Goal: Information Seeking & Learning: Learn about a topic

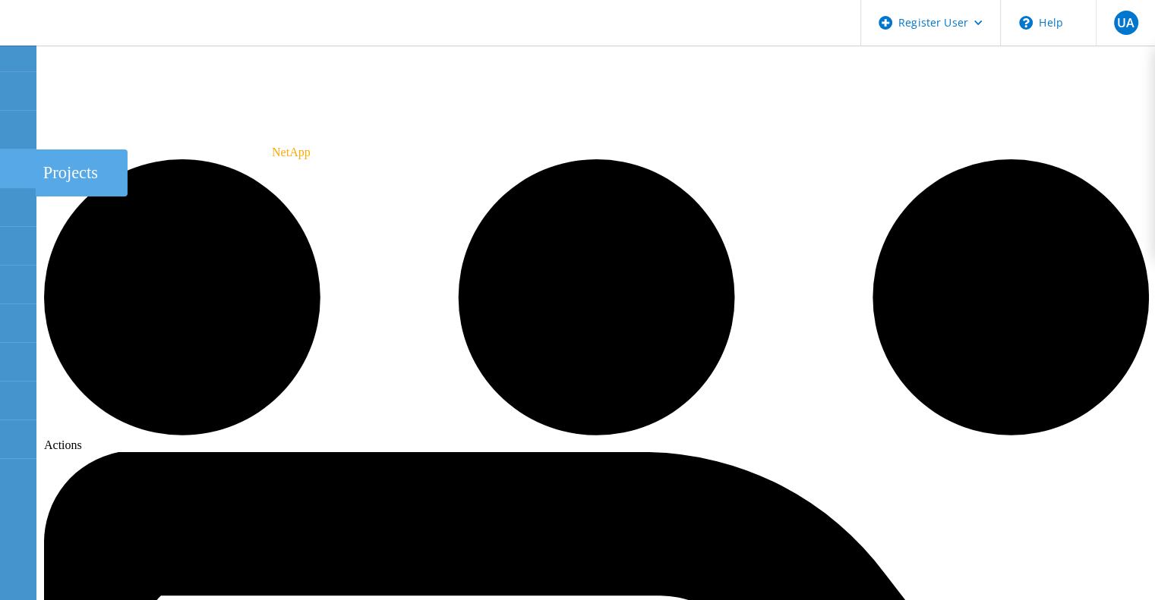
click at [25, 172] on icon at bounding box center [17, 169] width 18 height 14
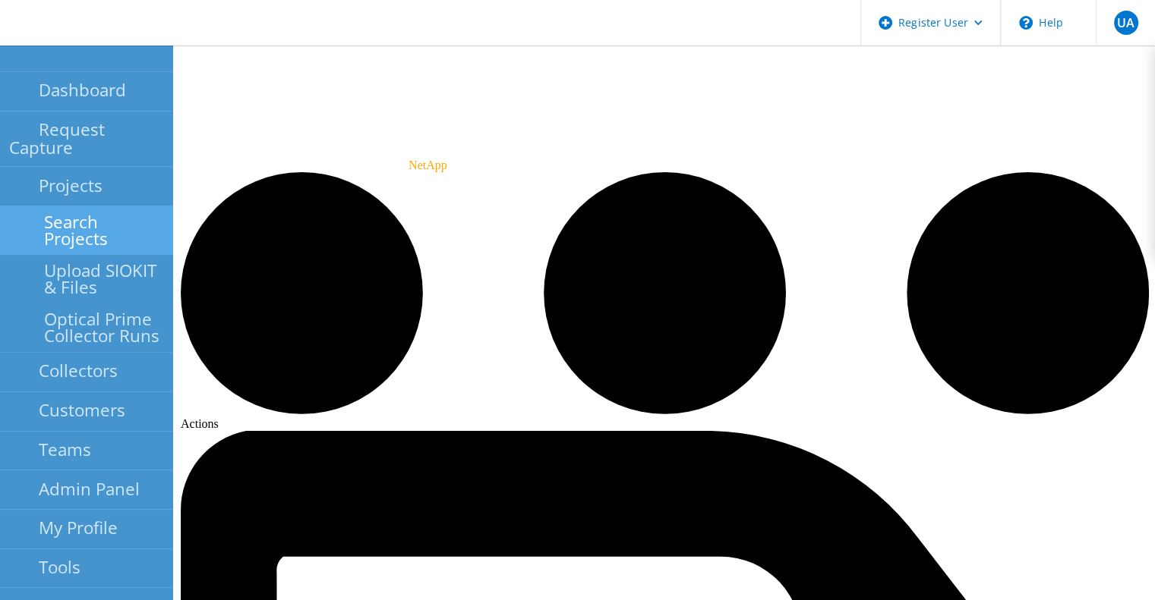
click at [104, 207] on link "Search Projects" at bounding box center [86, 230] width 173 height 49
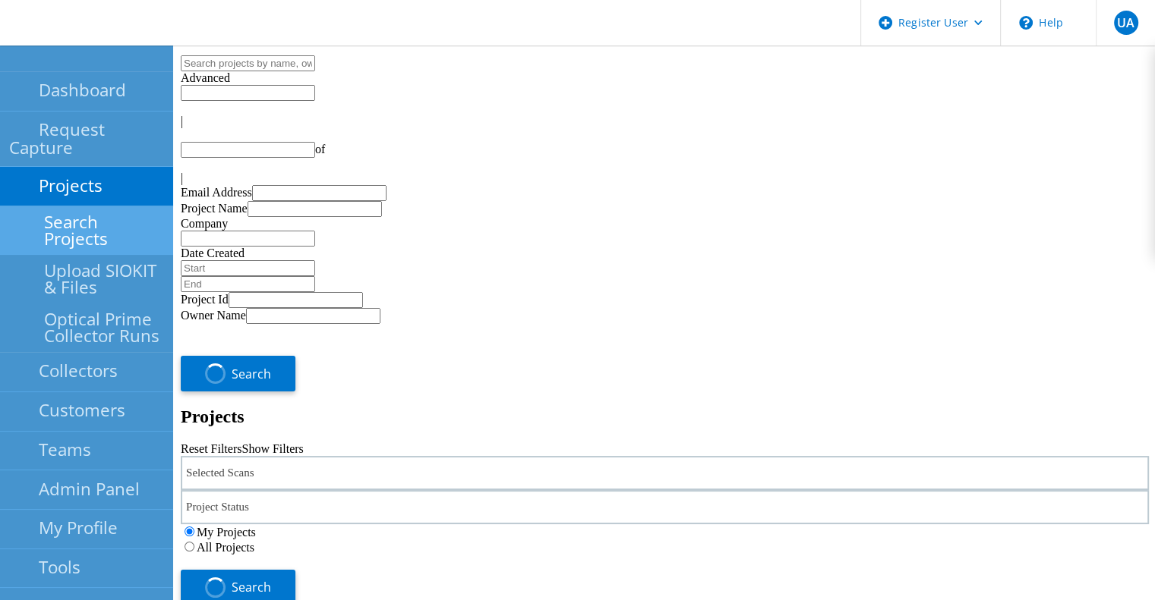
type input "1"
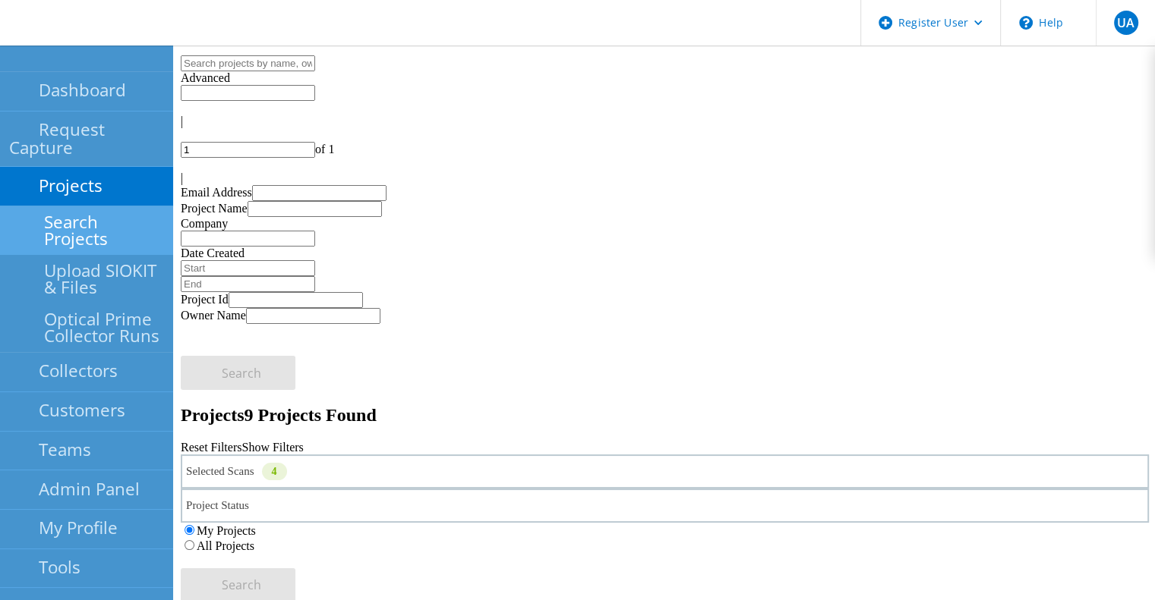
click at [254, 540] on label "All Projects" at bounding box center [226, 546] width 58 height 13
click at [194, 541] on input "All Projects" at bounding box center [189, 546] width 10 height 10
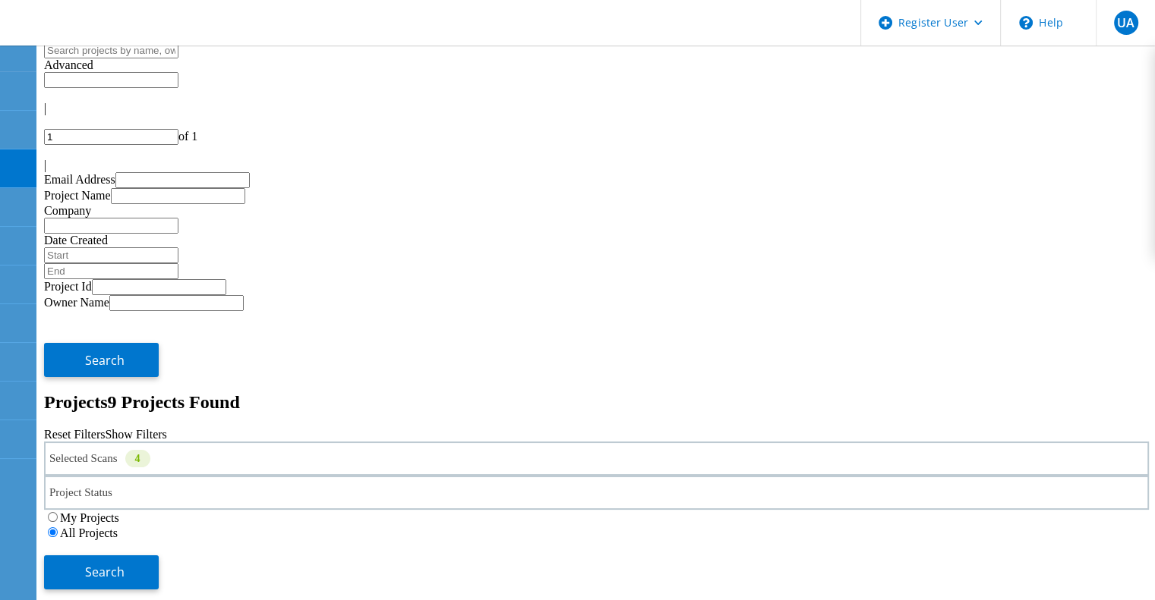
click at [163, 442] on div "Selected Scans 4" at bounding box center [596, 459] width 1105 height 34
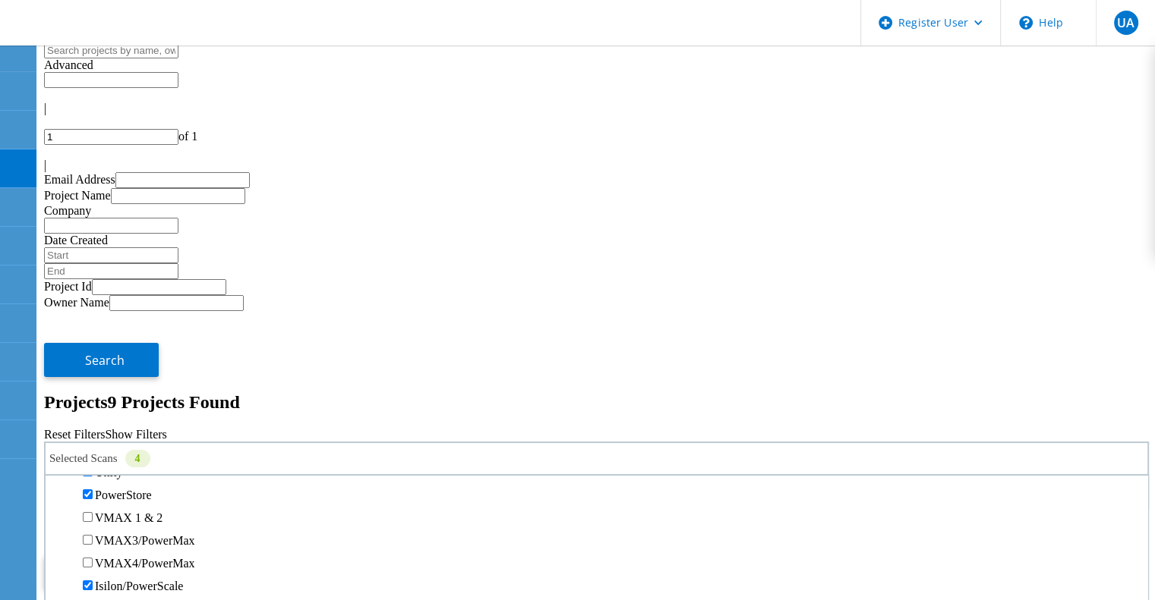
scroll to position [326, 0]
click at [122, 464] on label "Unity" at bounding box center [108, 470] width 27 height 13
click at [93, 465] on input "Unity" at bounding box center [88, 470] width 10 height 10
click at [172, 358] on label "Isilon/PowerScale" at bounding box center [139, 364] width 88 height 13
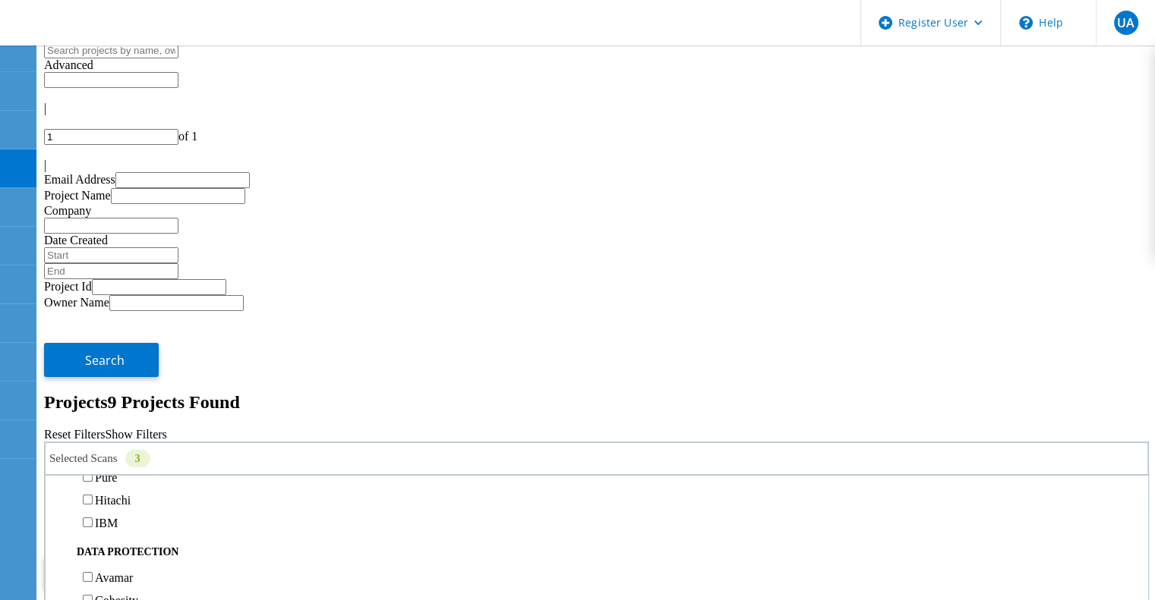
click at [93, 358] on input "Isilon/PowerScale" at bounding box center [88, 363] width 10 height 10
click at [124, 449] on label "3PAR" at bounding box center [109, 455] width 29 height 13
click at [93, 449] on input "3PAR" at bounding box center [88, 454] width 10 height 10
click at [159, 556] on button "Search" at bounding box center [101, 573] width 115 height 34
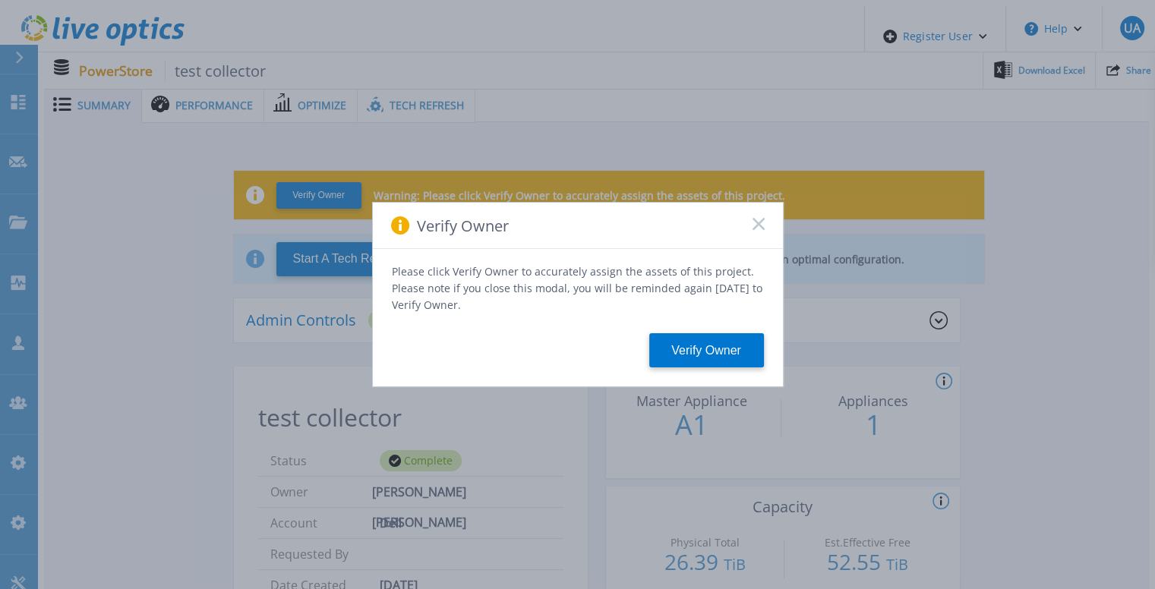
click at [544, 373] on div "Please click Verify Owner to accurately assign the assets of this project. Plea…" at bounding box center [578, 317] width 410 height 137
click at [751, 228] on div "Verify Owner" at bounding box center [578, 226] width 410 height 46
click at [753, 230] on rect at bounding box center [758, 223] width 13 height 13
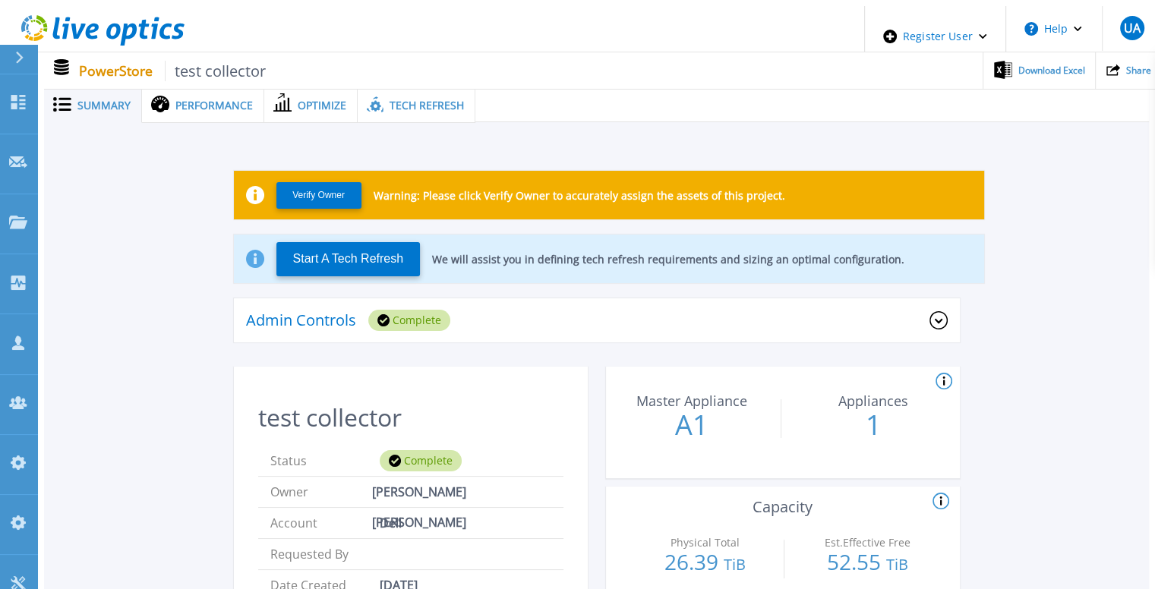
click at [305, 100] on span "Optimize" at bounding box center [322, 105] width 49 height 11
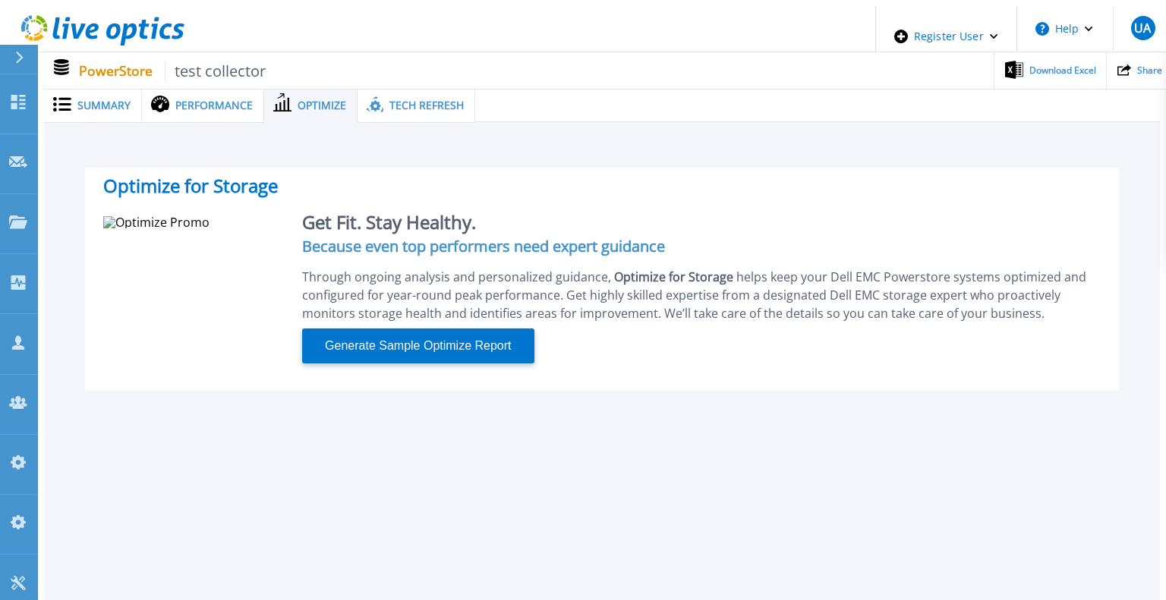
click at [229, 106] on span "Performance" at bounding box center [213, 105] width 77 height 11
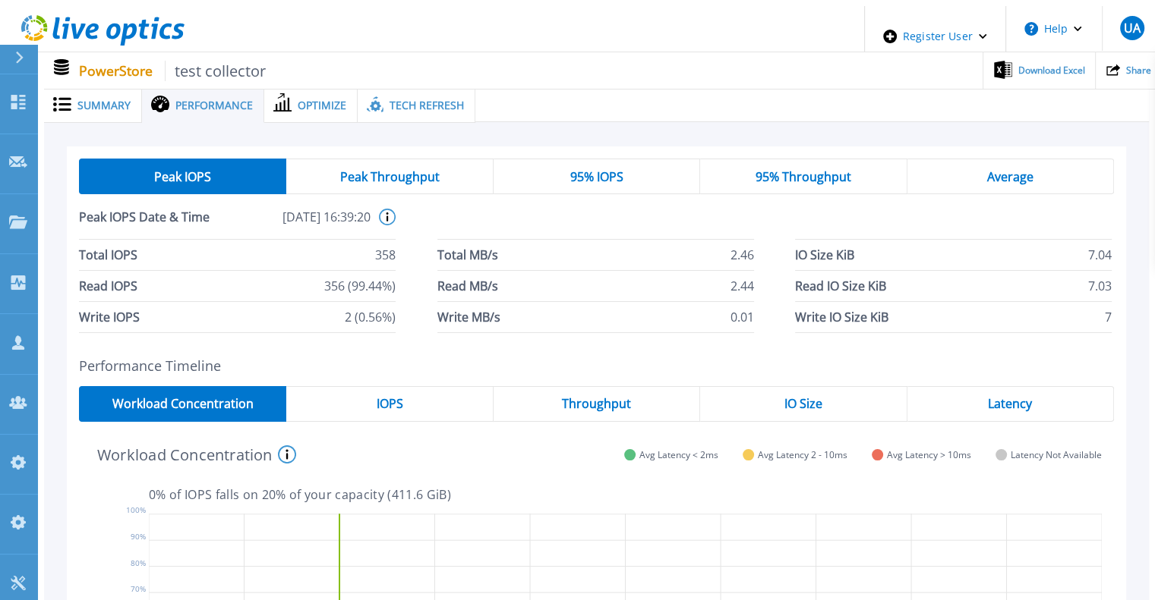
click at [416, 100] on span "Tech Refresh" at bounding box center [426, 105] width 74 height 11
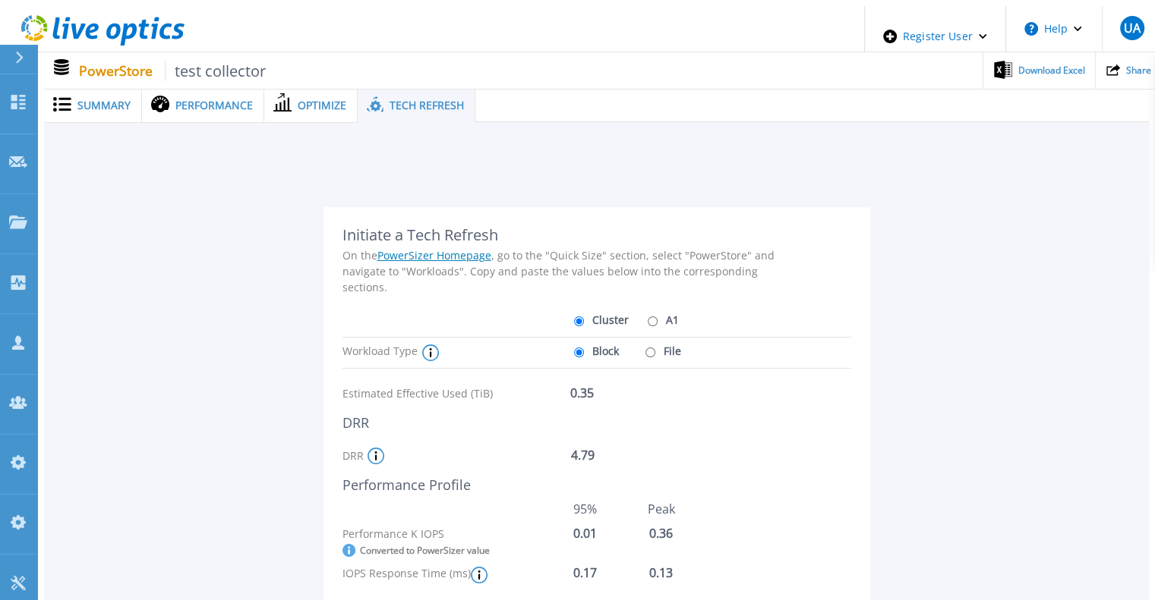
click at [99, 102] on span "Summary" at bounding box center [103, 105] width 53 height 11
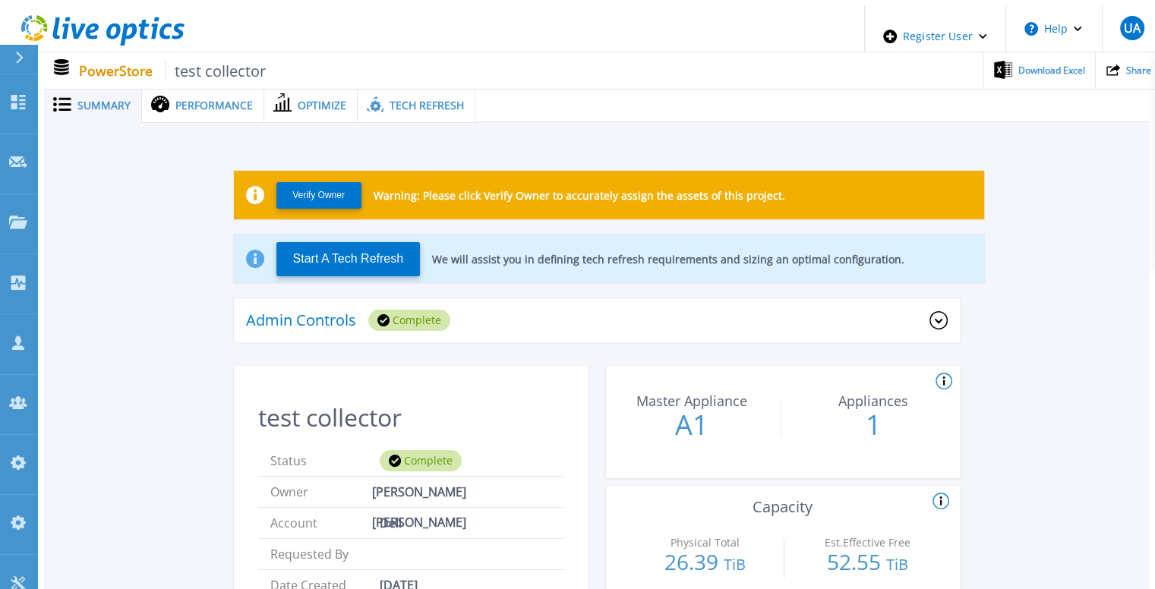
click at [308, 100] on span "Optimize" at bounding box center [322, 105] width 49 height 11
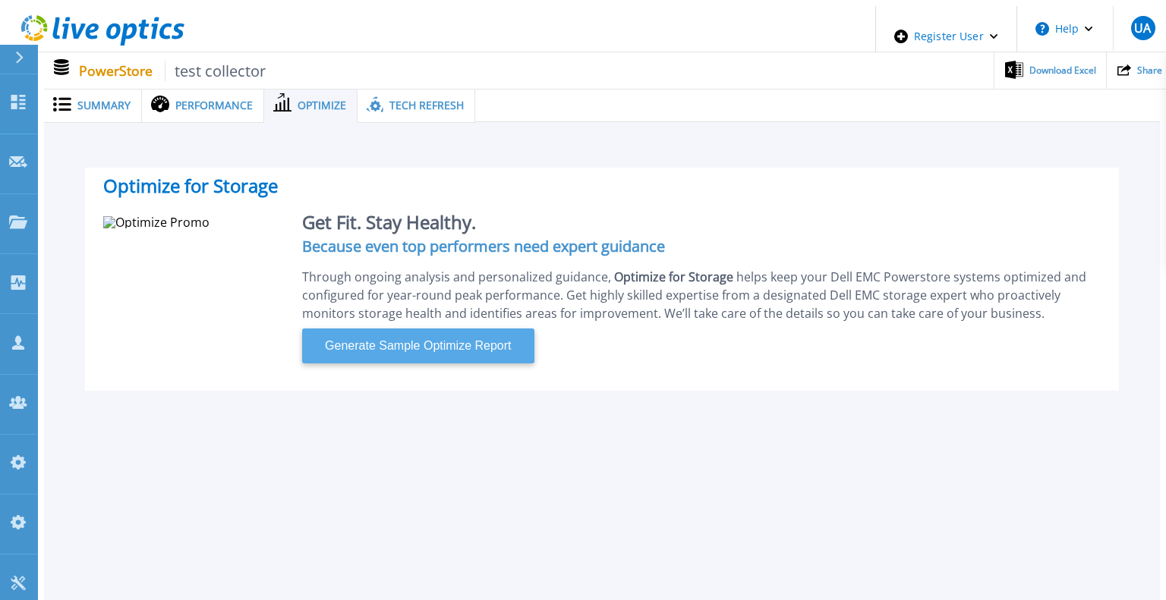
click at [447, 338] on span "Generate Sample Optimize Report" at bounding box center [418, 346] width 198 height 20
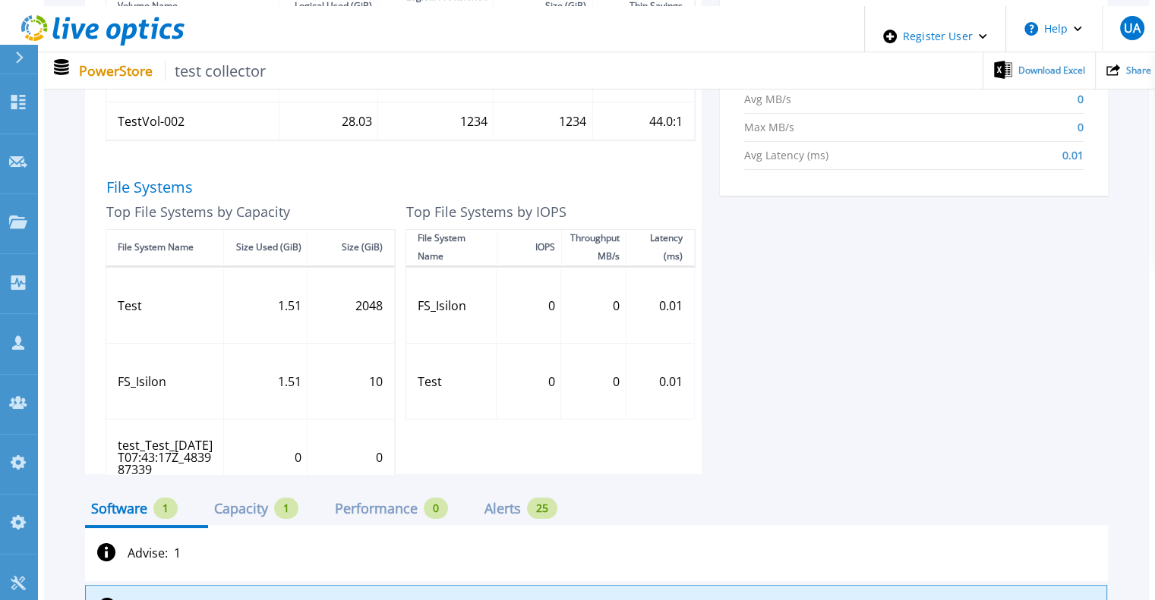
scroll to position [726, 0]
click at [274, 499] on div "1" at bounding box center [286, 509] width 24 height 21
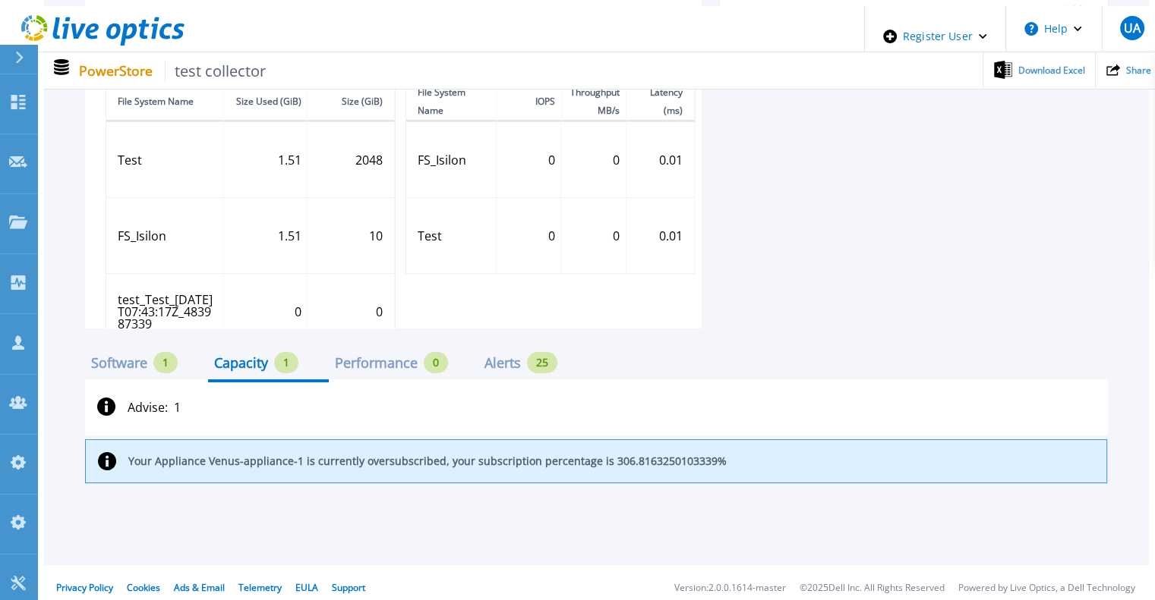
click at [389, 357] on div "Performance" at bounding box center [376, 363] width 83 height 12
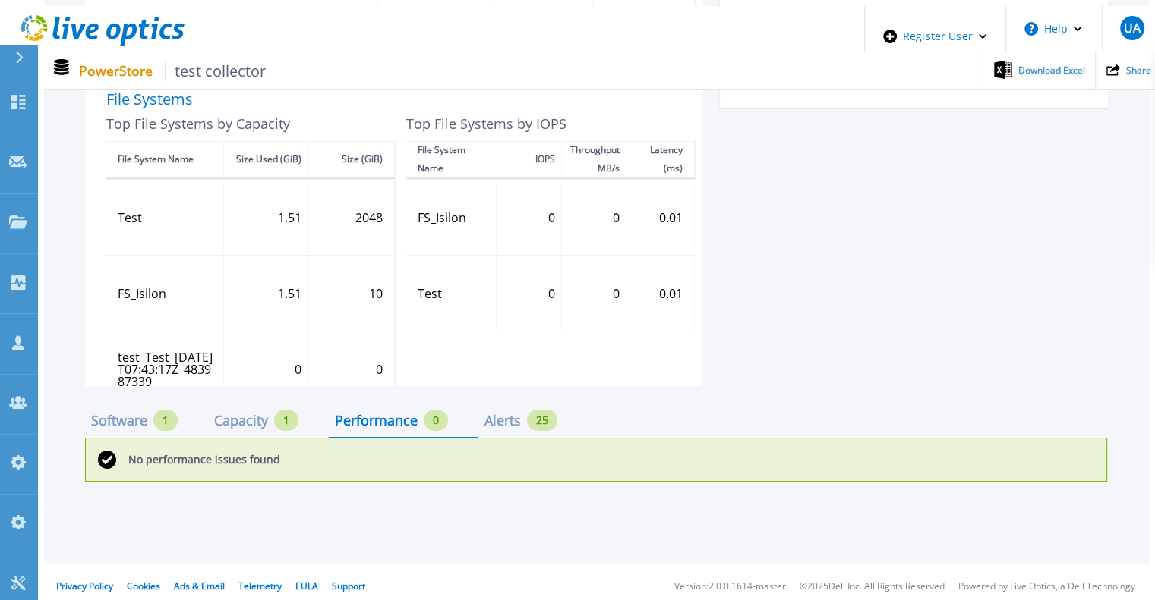
click at [501, 414] on div "Alerts" at bounding box center [502, 420] width 36 height 12
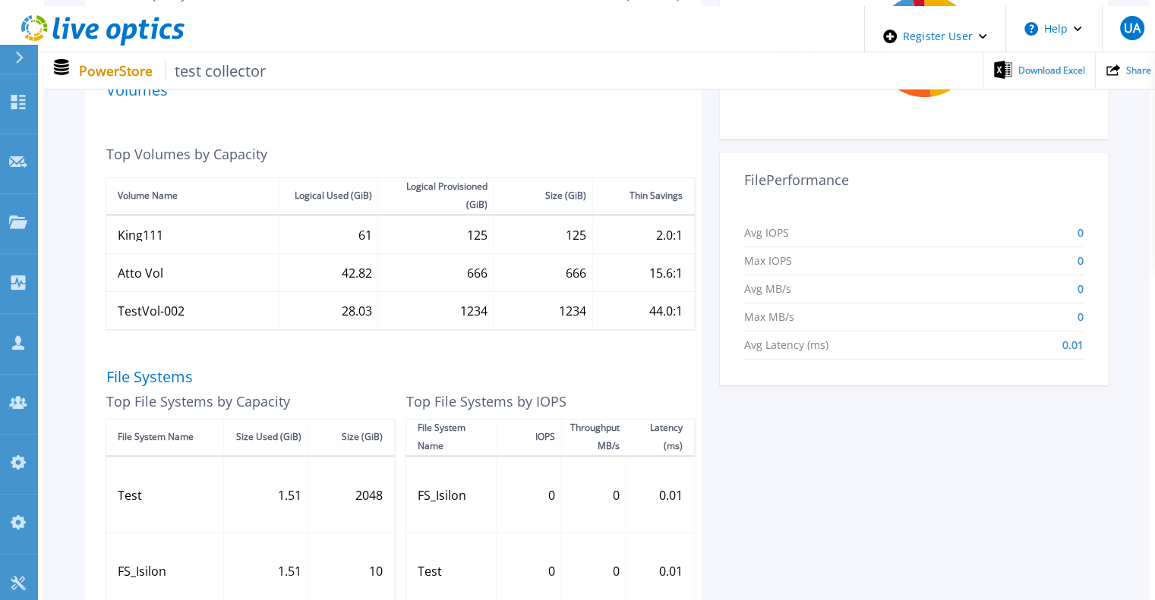
scroll to position [538, 0]
click at [384, 346] on div "File Systems Top File Systems by Capacity Test 1.51 2048 FS_Isilon 1.51 10 test…" at bounding box center [392, 515] width 573 height 339
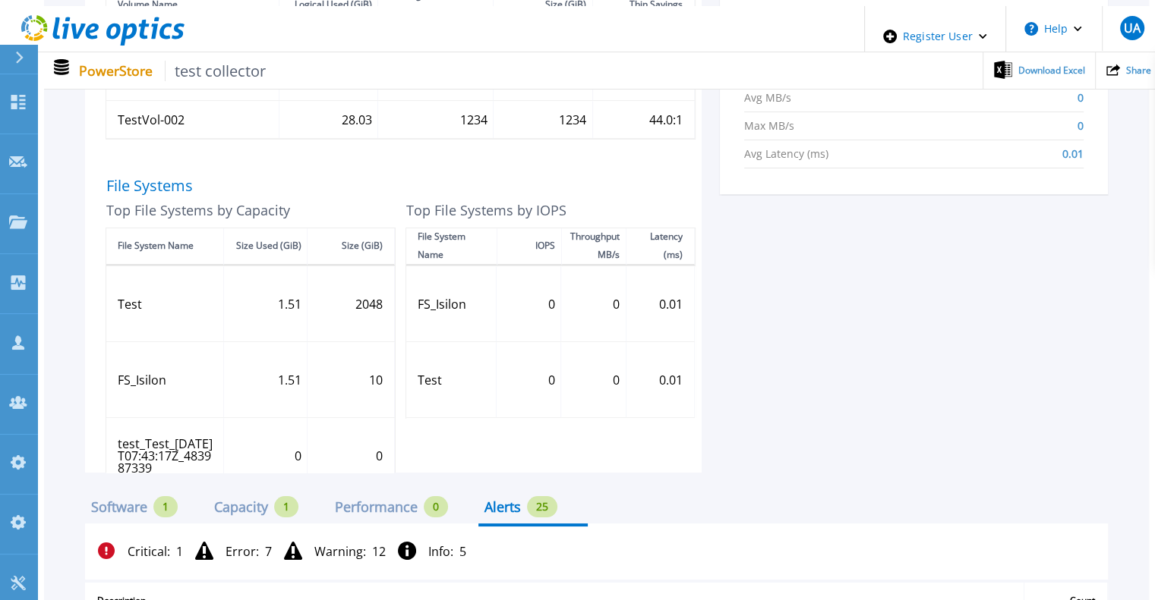
scroll to position [730, 0]
